Goal: Navigation & Orientation: Find specific page/section

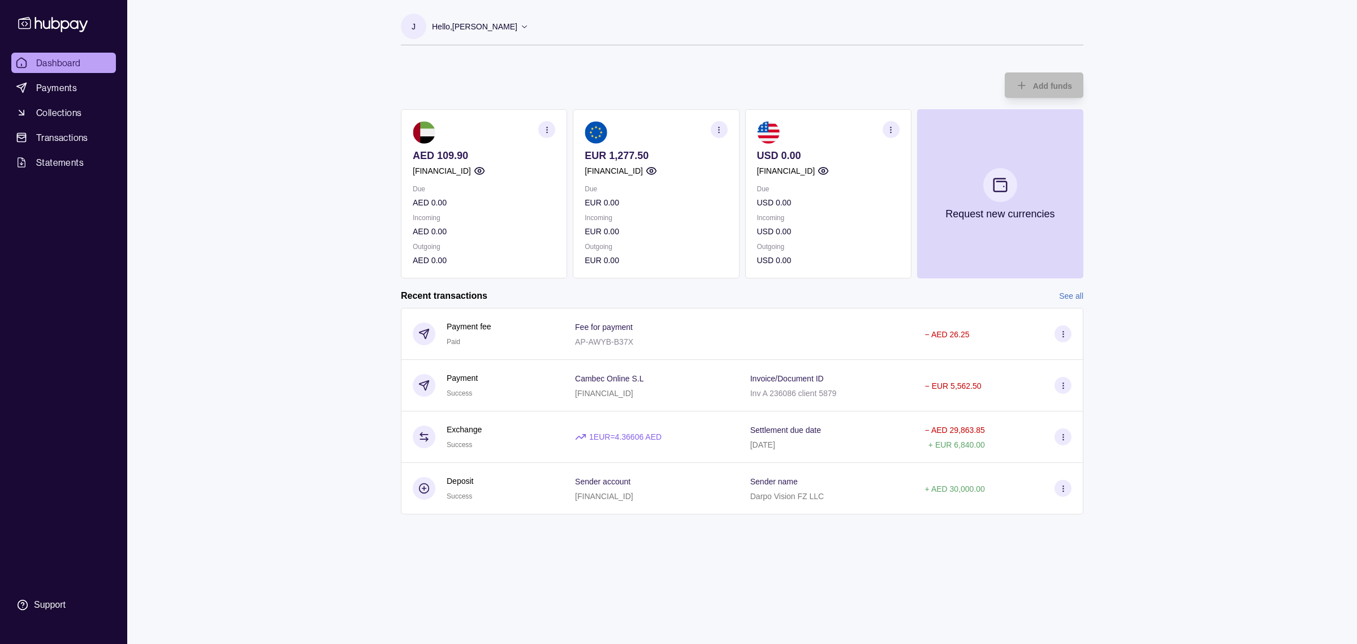
click at [546, 126] on icon "button" at bounding box center [547, 130] width 8 height 8
click at [497, 123] on section "View transactions" at bounding box center [484, 129] width 143 height 17
click at [467, 132] on link "View transactions" at bounding box center [464, 129] width 62 height 12
click at [721, 129] on icon "button" at bounding box center [719, 130] width 8 height 8
click at [666, 126] on link "View transactions" at bounding box center [636, 129] width 62 height 12
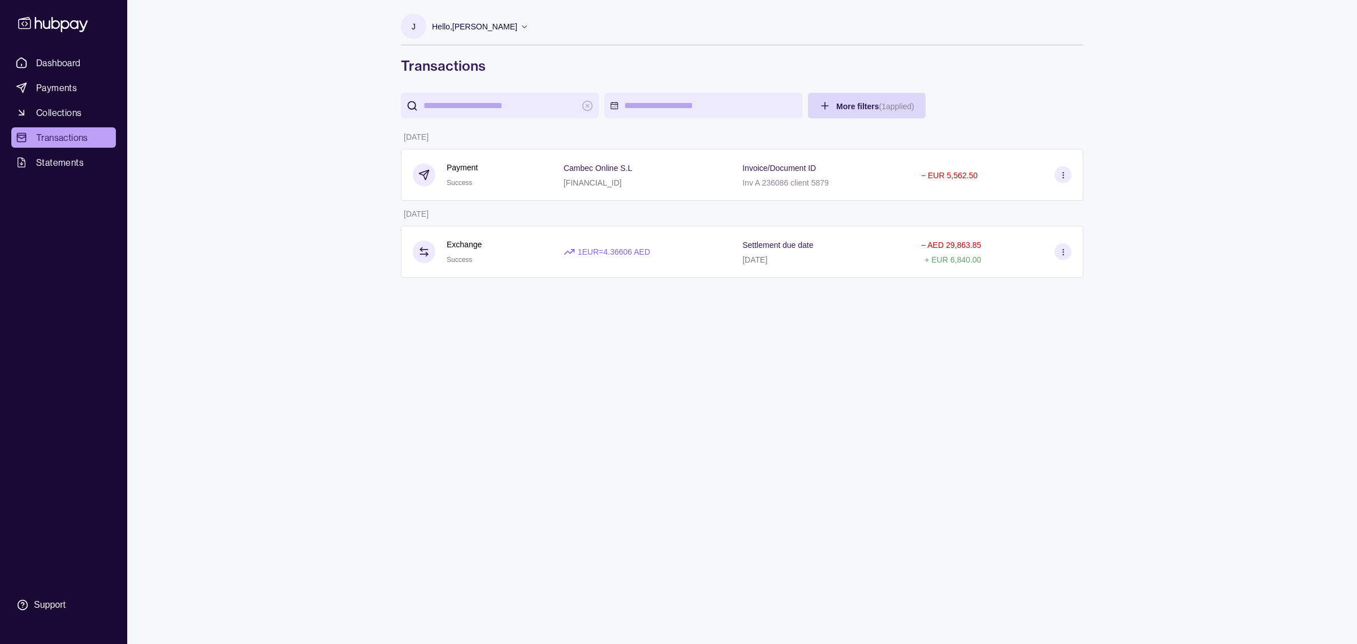
click at [579, 370] on div "J Hello, [PERSON_NAME] Darpo Vision FZ LLC Account Terms and conditions Privacy…" at bounding box center [742, 322] width 728 height 644
click at [210, 140] on div "Dashboard Payments Collections Transactions Statements Support J Hello, [PERSON…" at bounding box center [678, 322] width 1357 height 644
click at [53, 65] on span "Dashboard" at bounding box center [58, 63] width 45 height 14
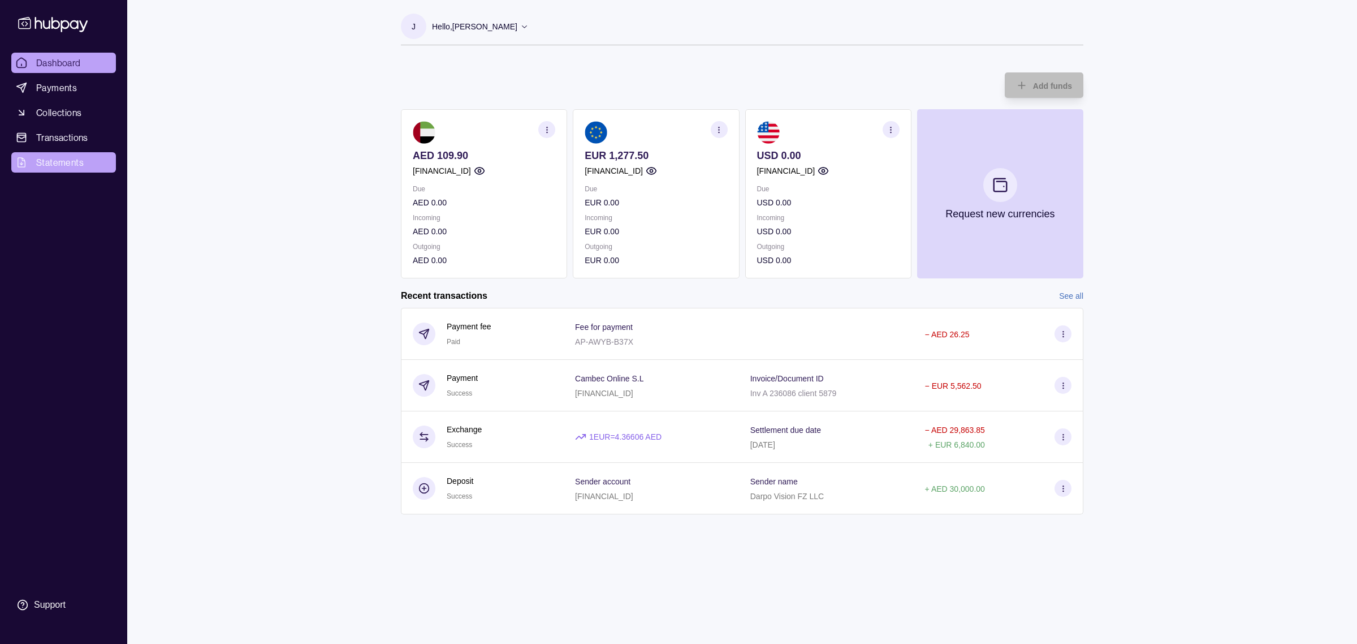
click at [54, 156] on span "Statements" at bounding box center [60, 163] width 48 height 14
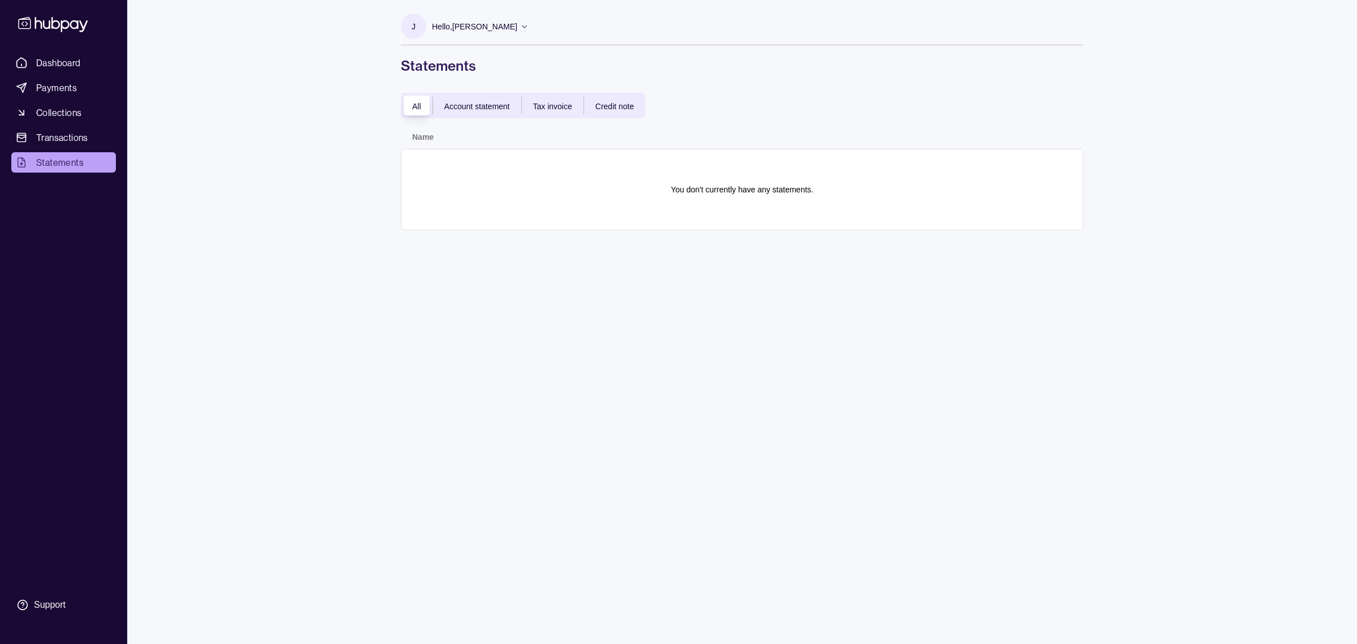
click at [549, 104] on span "Tax invoice" at bounding box center [552, 106] width 39 height 9
click at [503, 106] on span "Account statement" at bounding box center [478, 106] width 66 height 9
click at [65, 88] on span "Payments" at bounding box center [56, 88] width 41 height 14
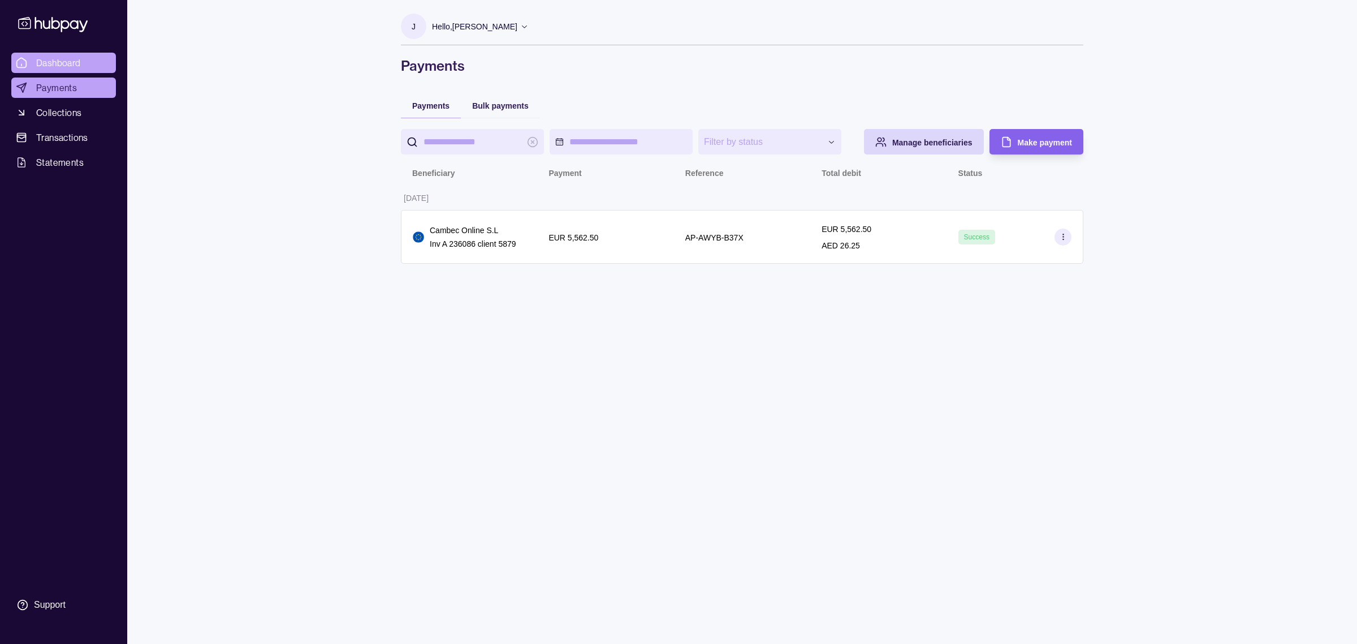
click at [51, 58] on span "Dashboard" at bounding box center [58, 63] width 45 height 14
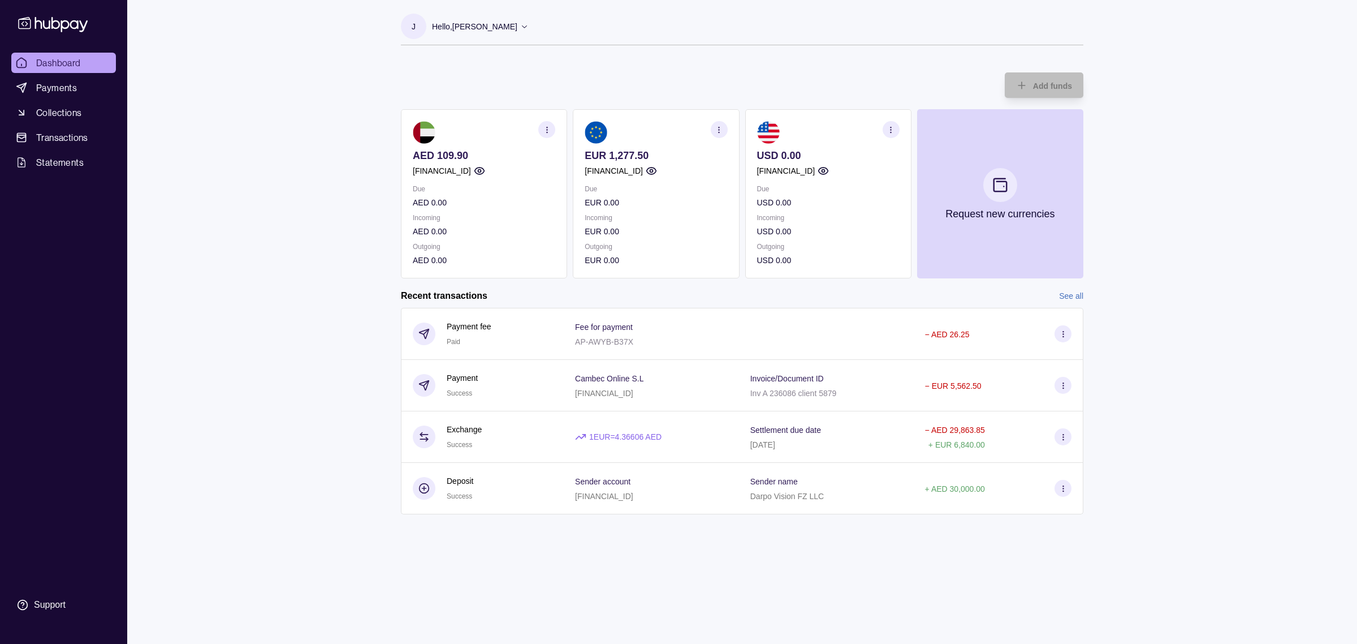
click at [549, 128] on icon "button" at bounding box center [547, 130] width 8 height 8
click at [498, 157] on link "View account details" at bounding box center [469, 158] width 72 height 12
click at [549, 127] on icon "button" at bounding box center [550, 127] width 6 height 6
click at [717, 128] on icon "button" at bounding box center [719, 130] width 8 height 8
click at [648, 160] on link "View account details" at bounding box center [641, 158] width 72 height 12
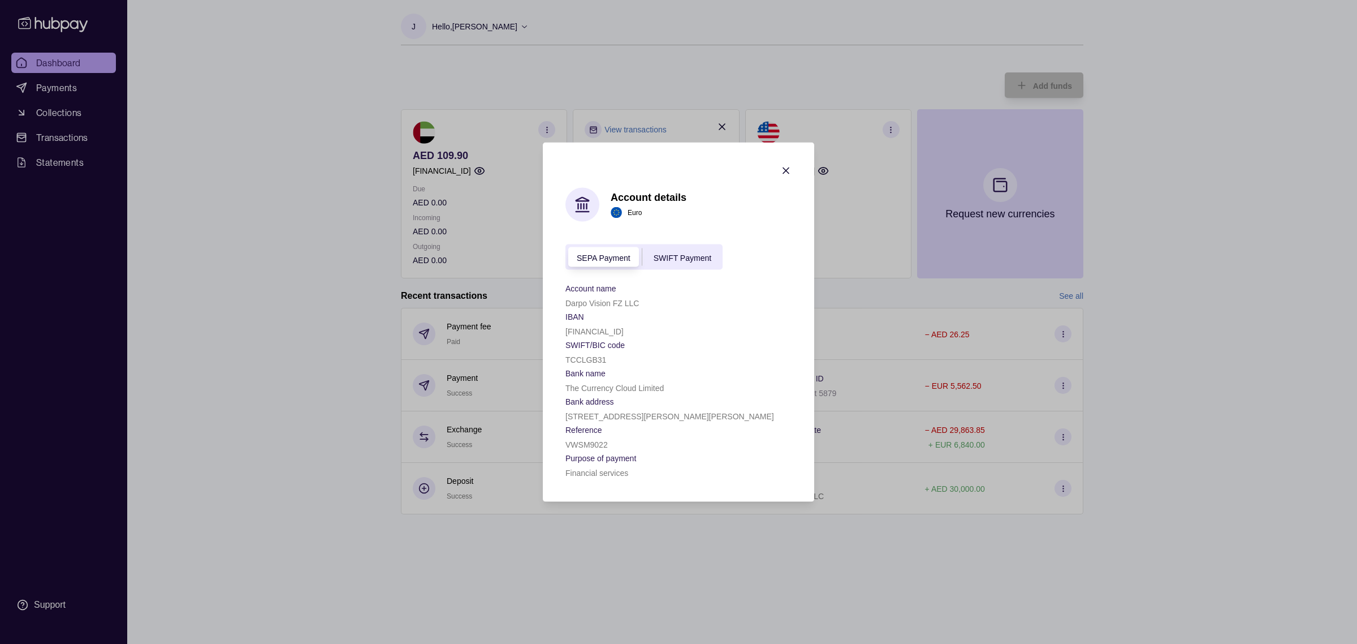
click at [787, 168] on icon "button" at bounding box center [786, 171] width 6 height 6
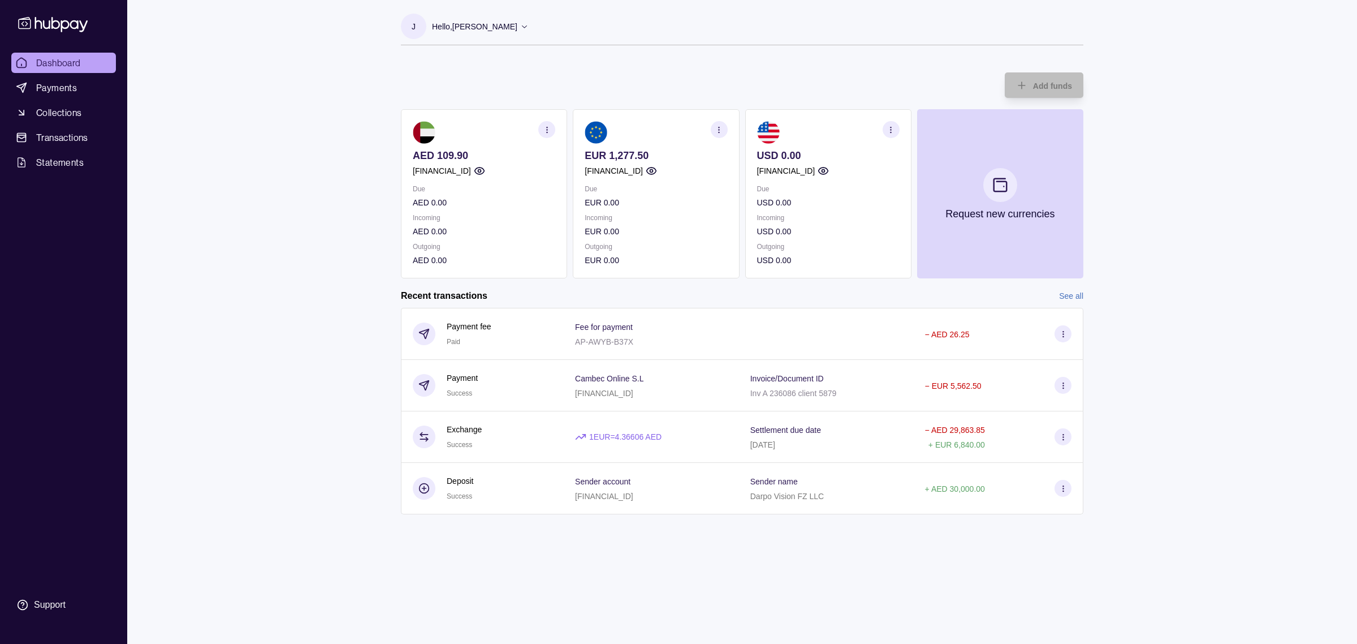
click at [890, 128] on icon "button" at bounding box center [891, 130] width 8 height 8
click at [846, 160] on link "View account details" at bounding box center [813, 158] width 72 height 12
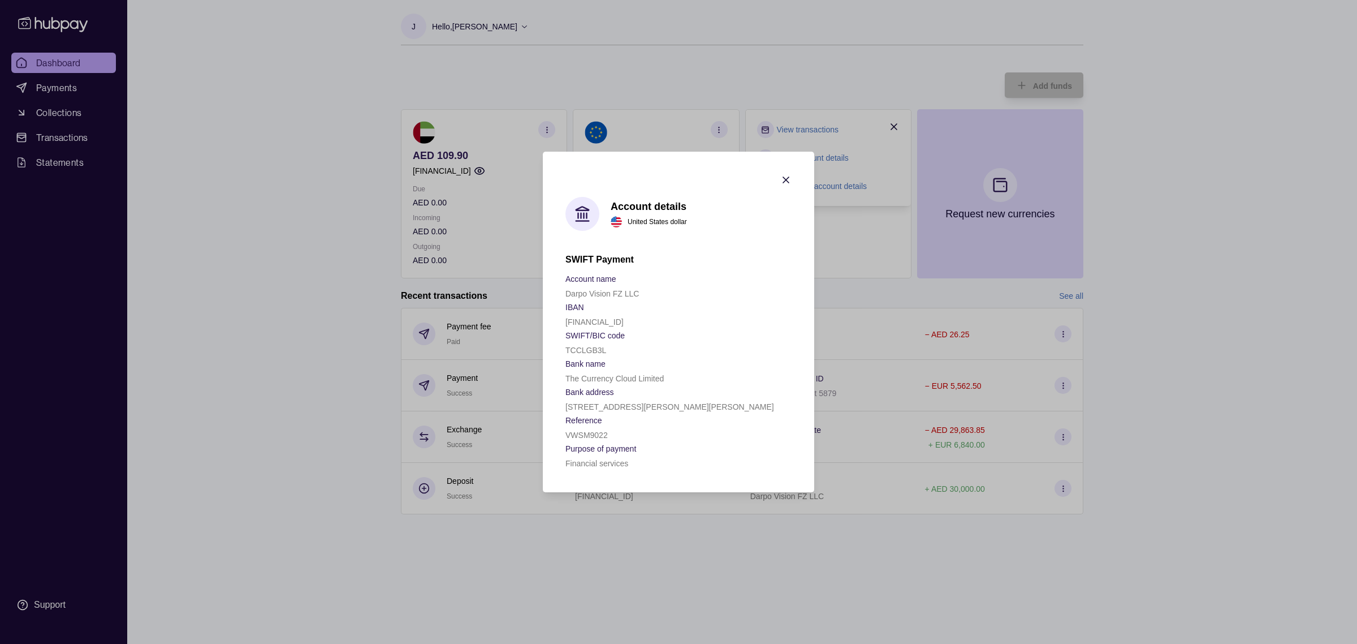
click at [786, 179] on icon "button" at bounding box center [785, 179] width 11 height 11
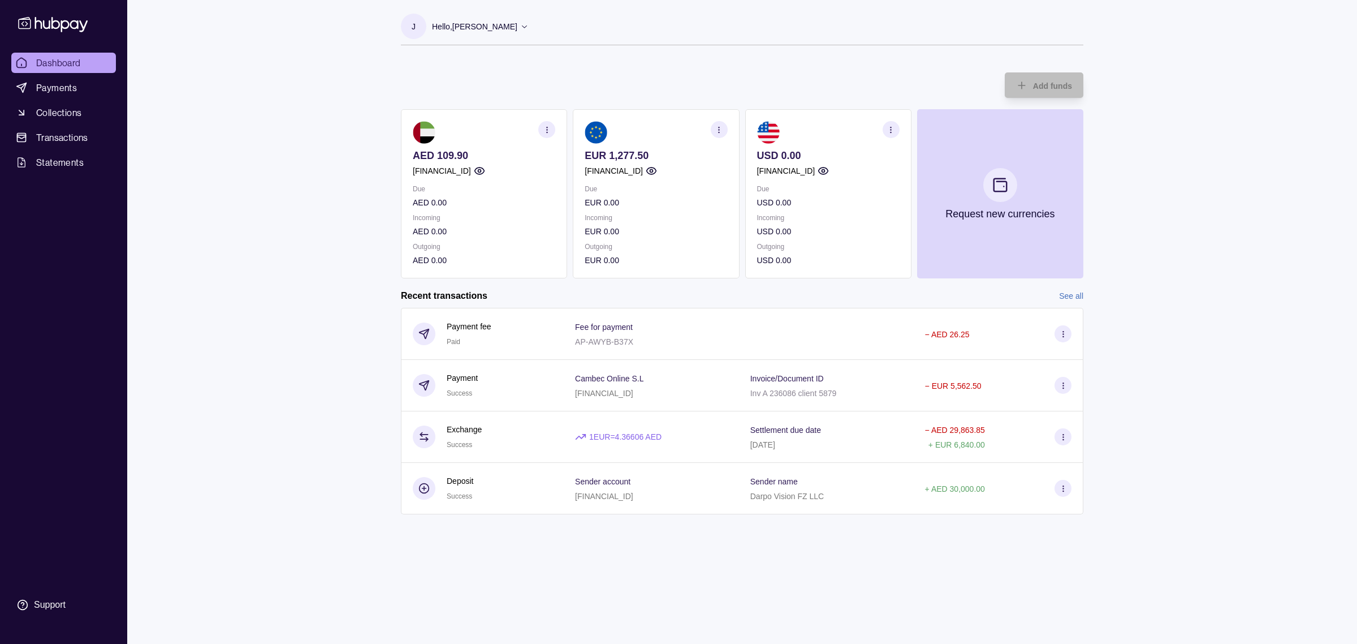
click at [328, 233] on div "Dashboard Payments Collections Transactions Statements Support J Hello, [PERSON…" at bounding box center [678, 322] width 1357 height 644
click at [281, 226] on div "Dashboard Payments Collections Transactions Statements Support J Hello, [PERSON…" at bounding box center [678, 322] width 1357 height 644
click at [1069, 298] on link "See all" at bounding box center [1071, 296] width 24 height 12
